Goal: Communication & Community: Answer question/provide support

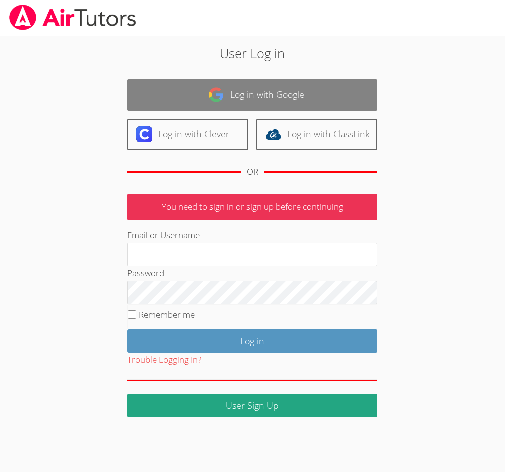
click at [233, 106] on link "Log in with Google" at bounding box center [253, 96] width 250 height 32
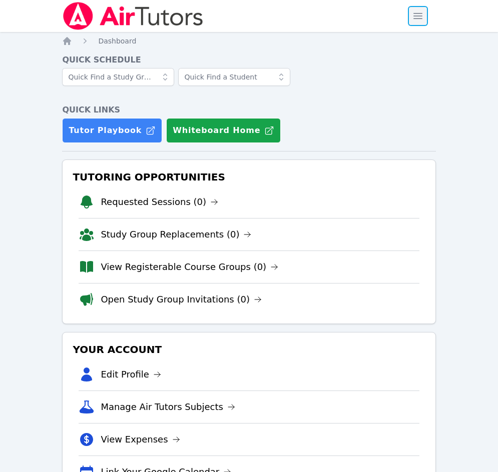
click at [418, 20] on span "button" at bounding box center [418, 16] width 22 height 22
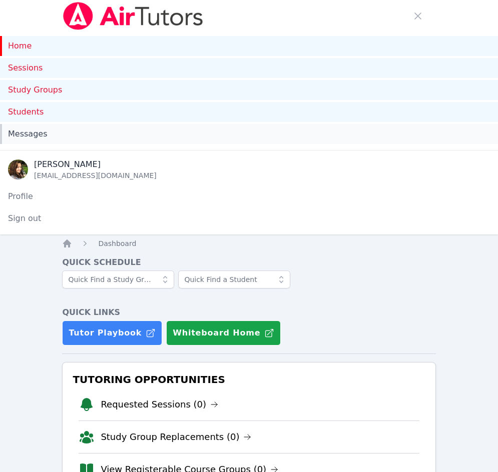
click at [29, 129] on span "Messages" at bounding box center [27, 134] width 39 height 12
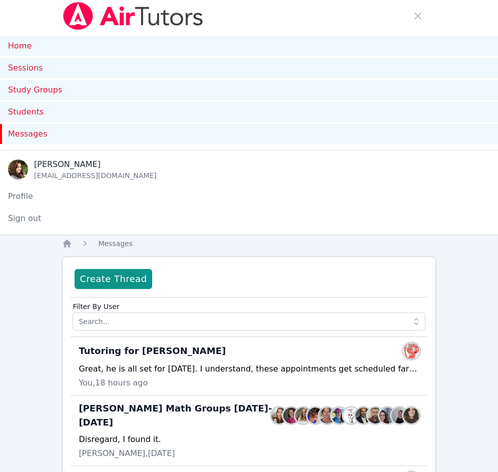
click at [45, 284] on div "Home Sessions Study Groups Students Messages Open user menu [PERSON_NAME] Open …" at bounding box center [249, 342] width 498 height 684
click at [171, 15] on img at bounding box center [133, 16] width 142 height 28
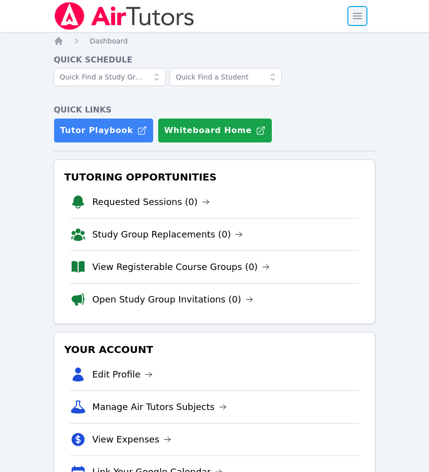
click at [355, 9] on span "button" at bounding box center [357, 16] width 22 height 22
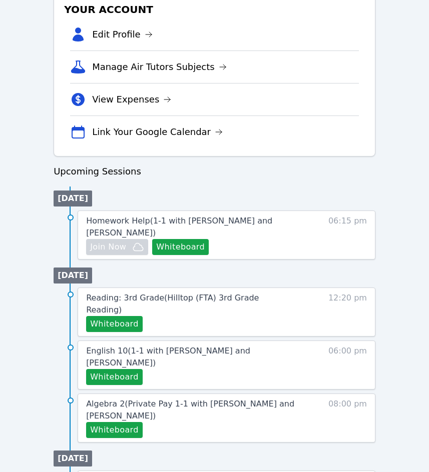
scroll to position [550, 0]
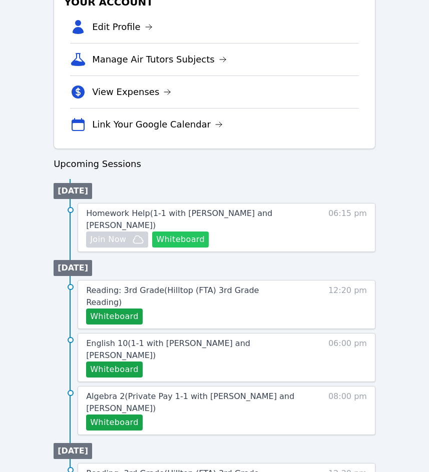
click at [182, 237] on button "Whiteboard" at bounding box center [180, 240] width 57 height 16
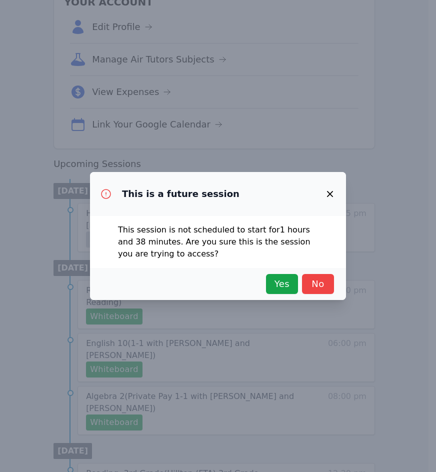
click at [289, 295] on div "Yes No" at bounding box center [218, 284] width 256 height 32
click at [288, 291] on span "Yes" at bounding box center [282, 284] width 22 height 14
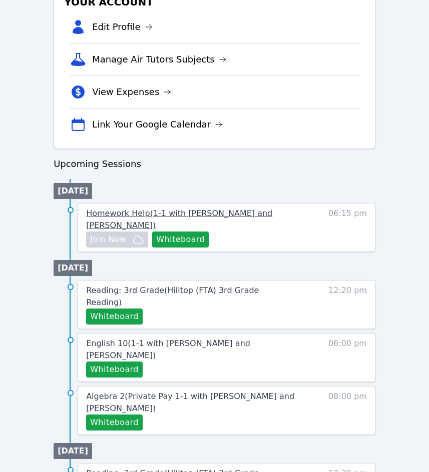
click at [140, 211] on span "Homework Help ( 1-1 with Daniel Shekhtman and Diana Carle )" at bounding box center [179, 220] width 186 height 22
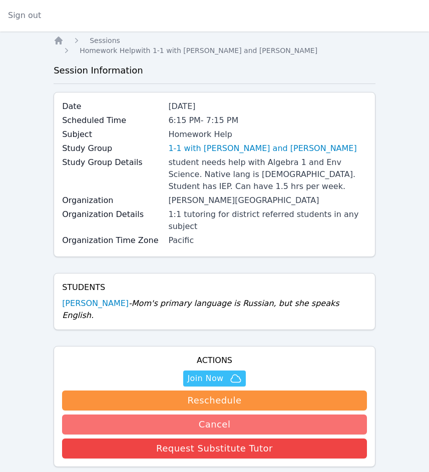
scroll to position [167, 0]
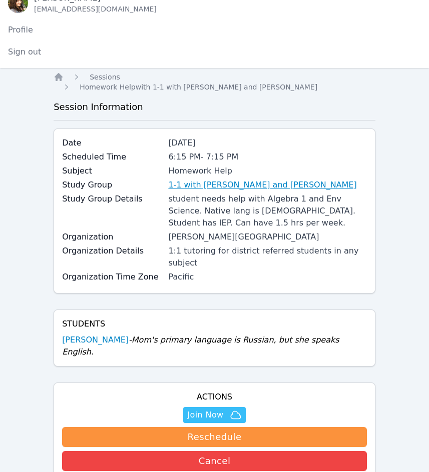
click at [235, 179] on link "1-1 with [PERSON_NAME] and [PERSON_NAME]" at bounding box center [262, 185] width 188 height 12
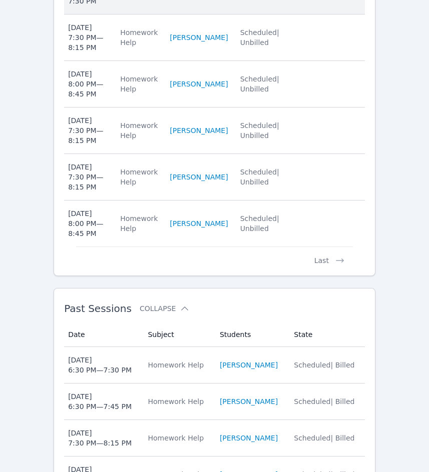
scroll to position [889, 0]
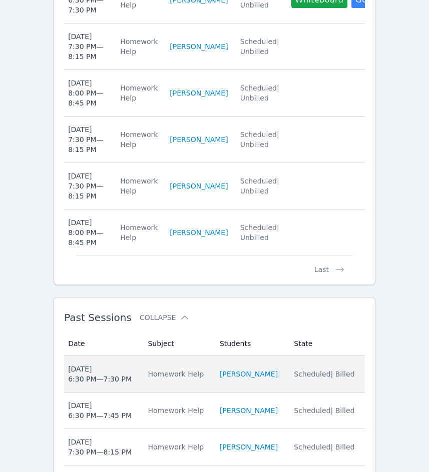
click at [126, 370] on div "Mon Oct 6, 2025 6:30 PM — 7:30 PM" at bounding box center [100, 374] width 64 height 20
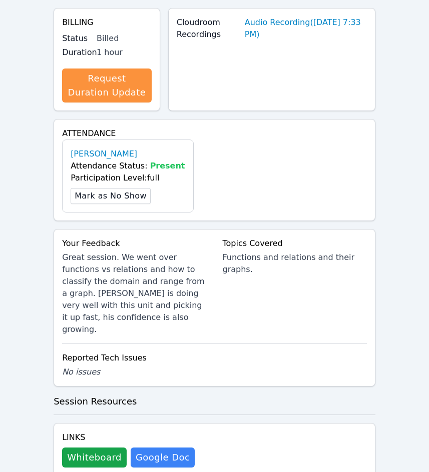
scroll to position [700, 0]
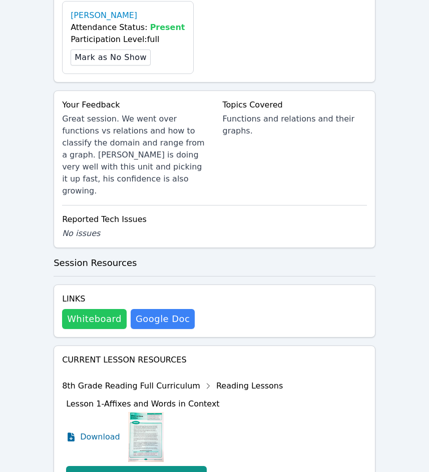
click at [88, 309] on button "Whiteboard" at bounding box center [94, 319] width 65 height 20
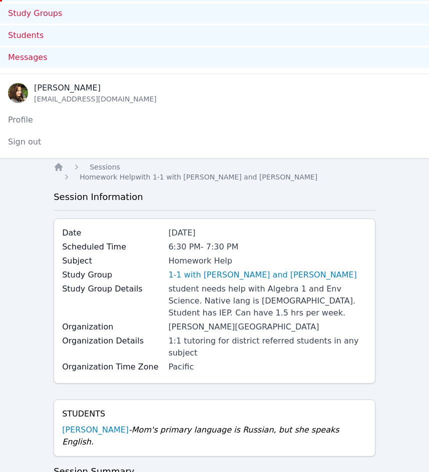
scroll to position [0, 0]
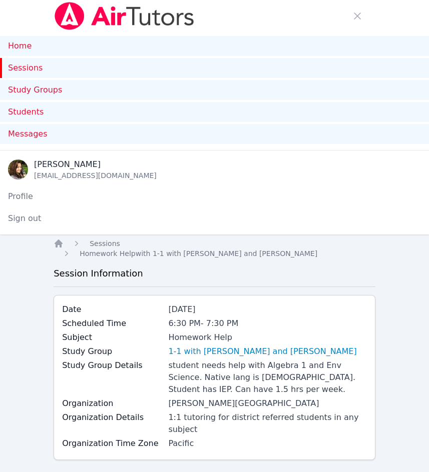
click at [90, 12] on img at bounding box center [125, 16] width 142 height 28
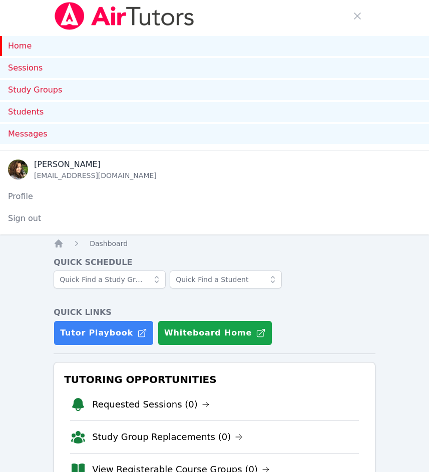
click at [20, 47] on link "Home" at bounding box center [214, 46] width 429 height 20
click at [103, 15] on img at bounding box center [125, 16] width 142 height 28
